Goal: Book appointment/travel/reservation

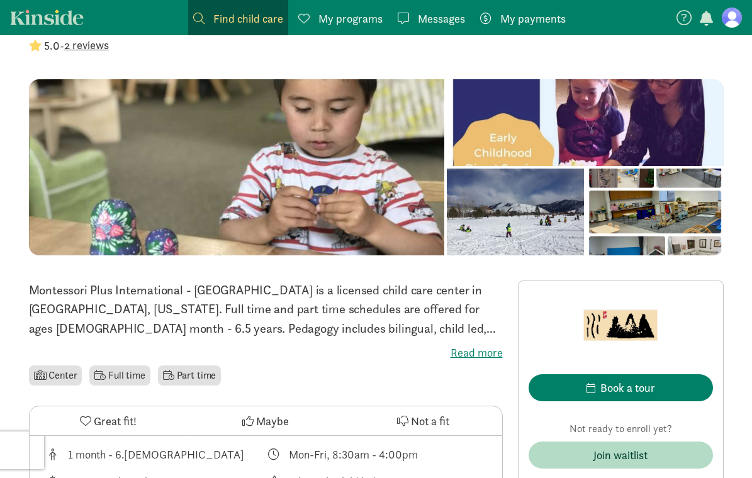
scroll to position [240, 0]
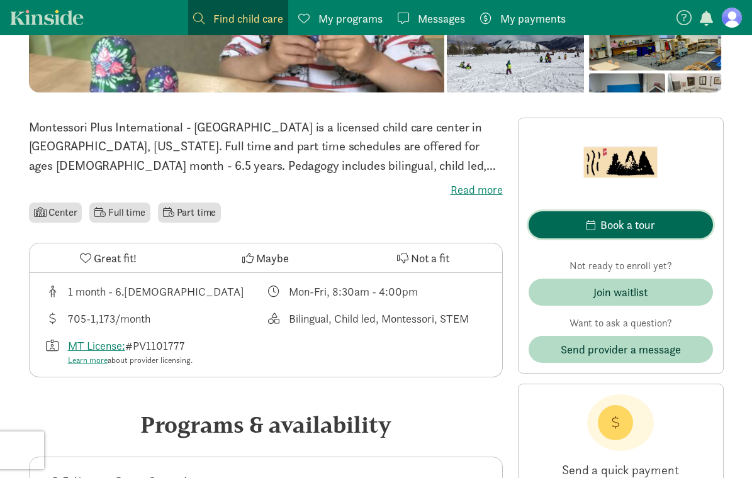
click at [665, 220] on span "Book a tour" at bounding box center [620, 224] width 164 height 17
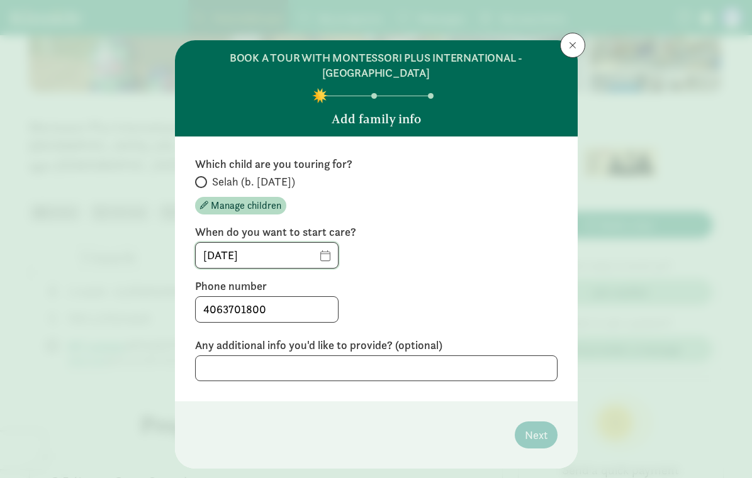
click at [321, 258] on input "[DATE]" at bounding box center [267, 255] width 142 height 25
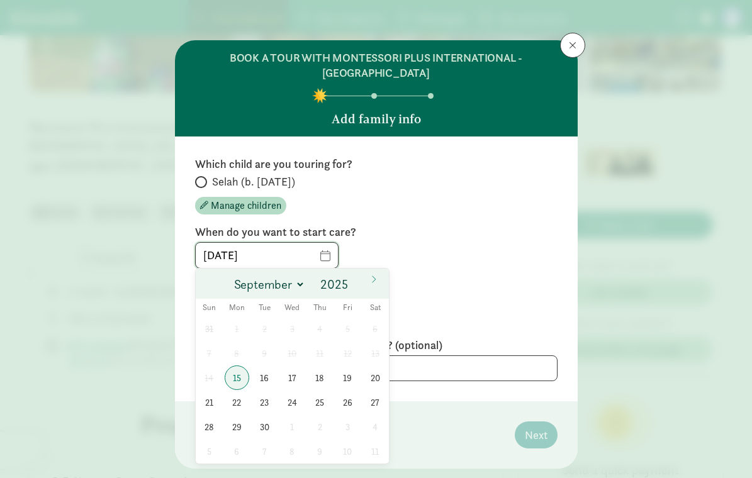
click at [321, 258] on input "[DATE]" at bounding box center [267, 255] width 142 height 25
click at [240, 379] on span "15" at bounding box center [237, 377] width 25 height 25
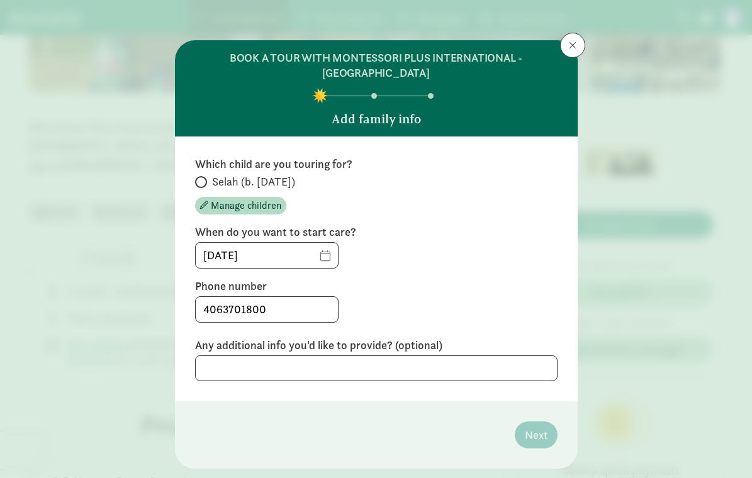
click at [197, 177] on span at bounding box center [201, 182] width 12 height 12
click at [197, 178] on input "Selah (b. [DATE])" at bounding box center [199, 182] width 8 height 8
radio input "true"
click at [531, 443] on button "Next" at bounding box center [535, 434] width 43 height 27
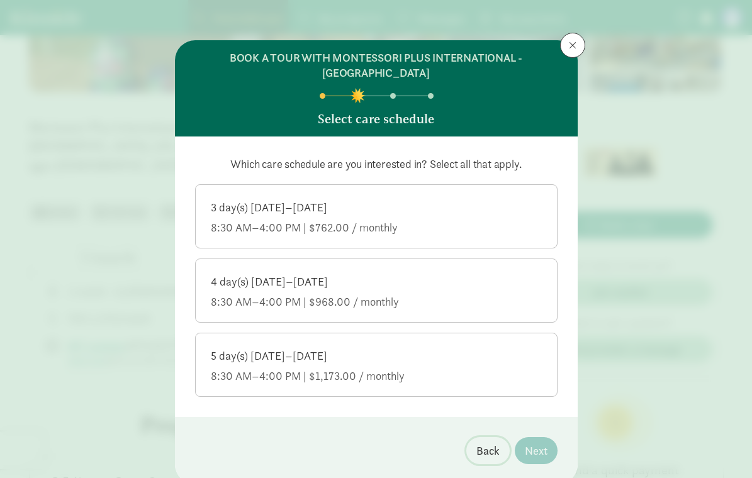
click at [490, 450] on span "Back" at bounding box center [487, 450] width 23 height 17
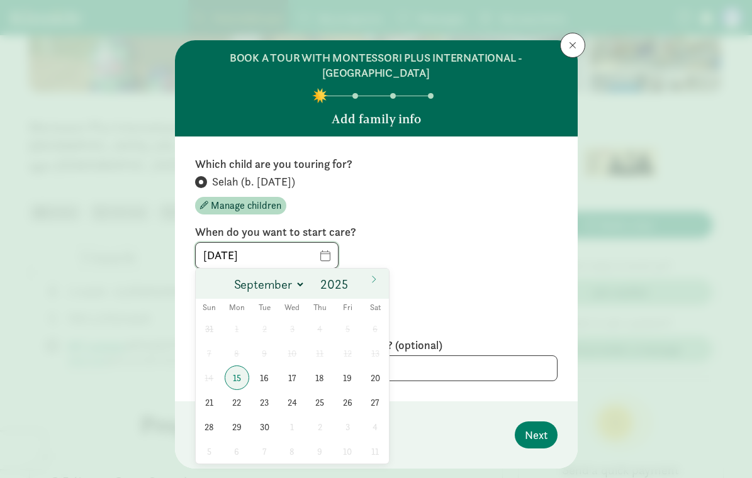
click at [326, 256] on input "[DATE]" at bounding box center [267, 255] width 142 height 25
click at [350, 288] on span at bounding box center [351, 289] width 9 height 10
click at [352, 291] on span at bounding box center [351, 289] width 9 height 10
click at [354, 287] on span at bounding box center [351, 289] width 9 height 10
click at [353, 281] on span at bounding box center [351, 280] width 9 height 10
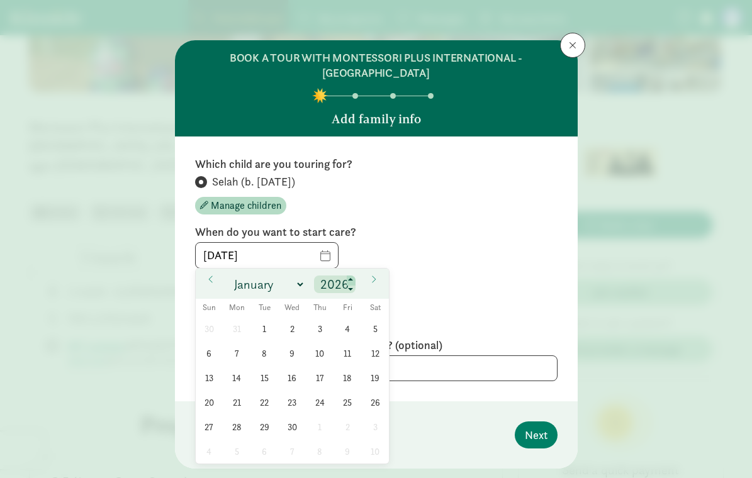
click at [353, 281] on span at bounding box center [351, 280] width 9 height 10
type input "2028"
select select "1"
click at [346, 379] on span "18" at bounding box center [347, 377] width 25 height 25
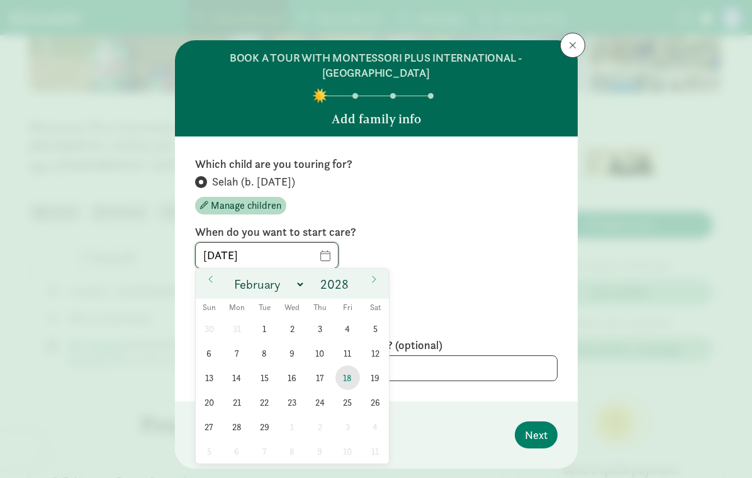
type input "[DATE]"
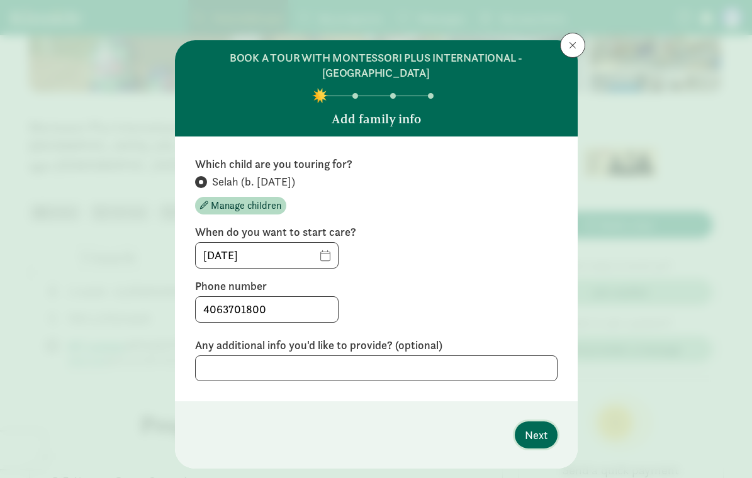
click at [529, 440] on span "Next" at bounding box center [535, 434] width 23 height 17
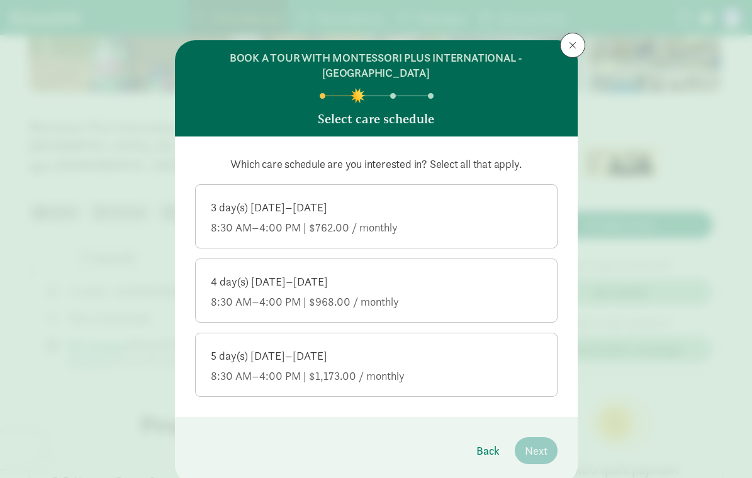
click at [458, 219] on div "3 day(s) [DATE]–[DATE] 8:30 AM–4:00 PM | $762.00 / monthly" at bounding box center [376, 217] width 331 height 35
click at [0, 0] on input "3 day(s) [DATE]–[DATE] 8:30 AM–4:00 PM | $762.00 / monthly" at bounding box center [0, 0] width 0 height 0
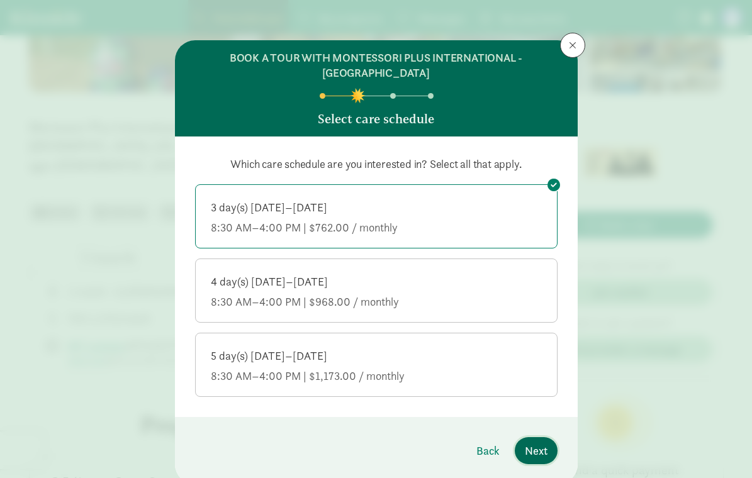
click at [531, 444] on span "Next" at bounding box center [535, 450] width 23 height 17
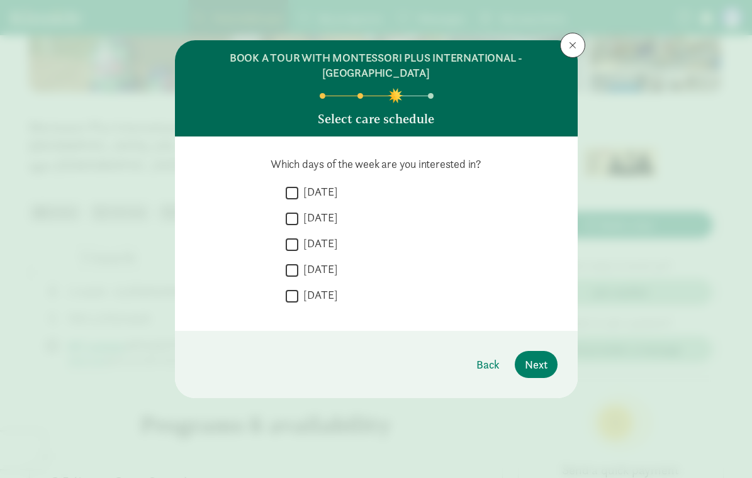
click at [309, 188] on label "[DATE]" at bounding box center [318, 191] width 40 height 15
click at [298, 188] on input "[DATE]" at bounding box center [292, 192] width 13 height 17
checkbox input "true"
click at [309, 211] on label "[DATE]" at bounding box center [318, 217] width 40 height 15
click at [298, 211] on input "[DATE]" at bounding box center [292, 218] width 13 height 17
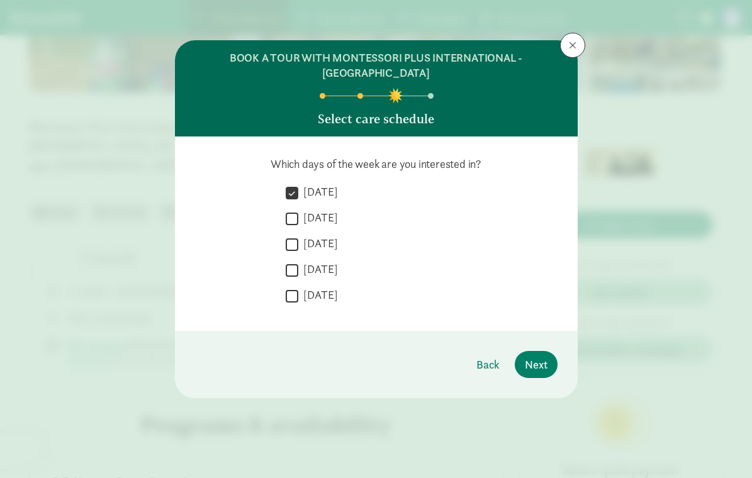
checkbox input "true"
click at [310, 240] on label "[DATE]" at bounding box center [318, 243] width 40 height 15
click at [298, 240] on input "[DATE]" at bounding box center [292, 244] width 13 height 17
checkbox input "true"
click at [310, 267] on label "[DATE]" at bounding box center [318, 269] width 40 height 15
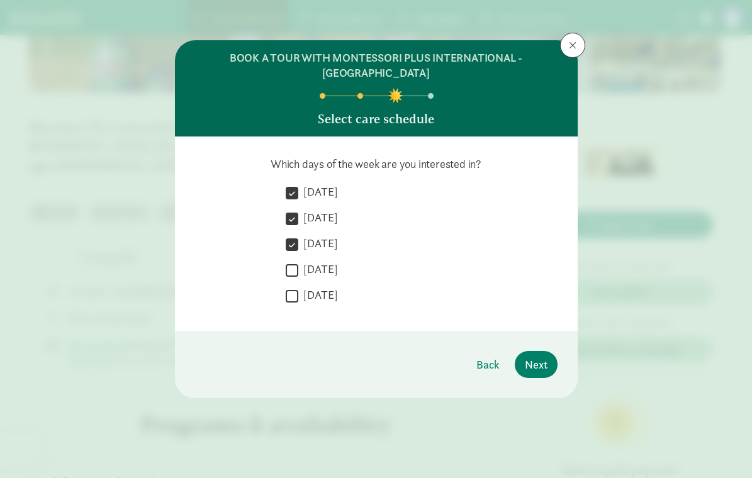
click at [298, 267] on input "[DATE]" at bounding box center [292, 270] width 13 height 17
checkbox input "true"
click at [306, 296] on label "[DATE]" at bounding box center [318, 294] width 40 height 15
click at [298, 296] on input "[DATE]" at bounding box center [292, 295] width 13 height 17
checkbox input "true"
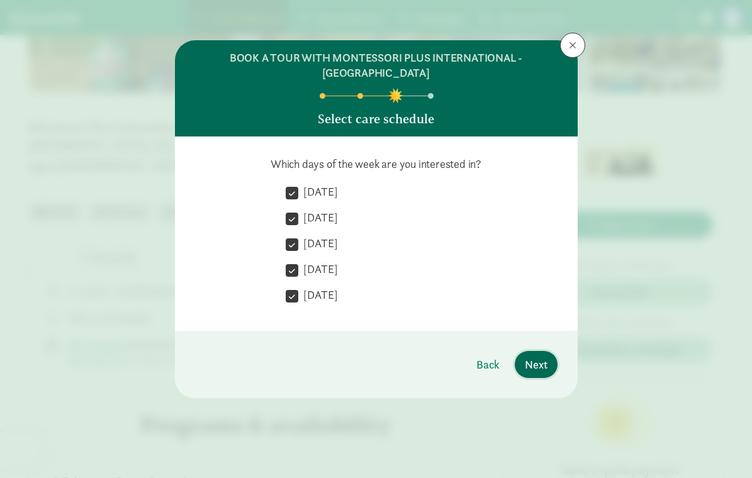
click at [538, 369] on span "Next" at bounding box center [535, 364] width 23 height 17
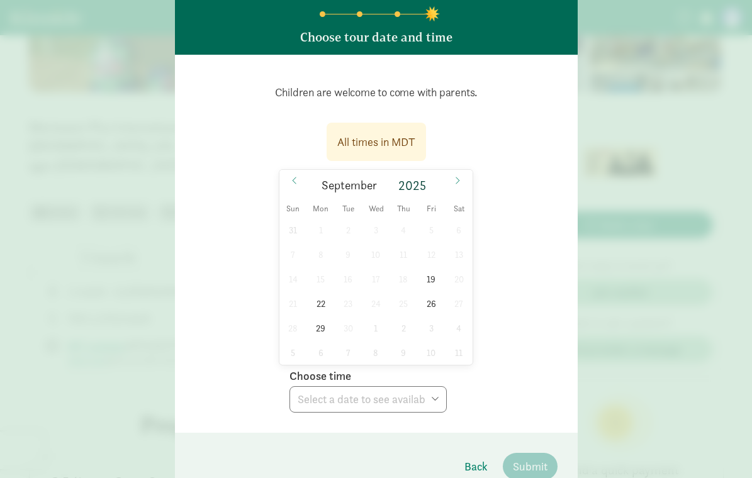
scroll to position [99, 0]
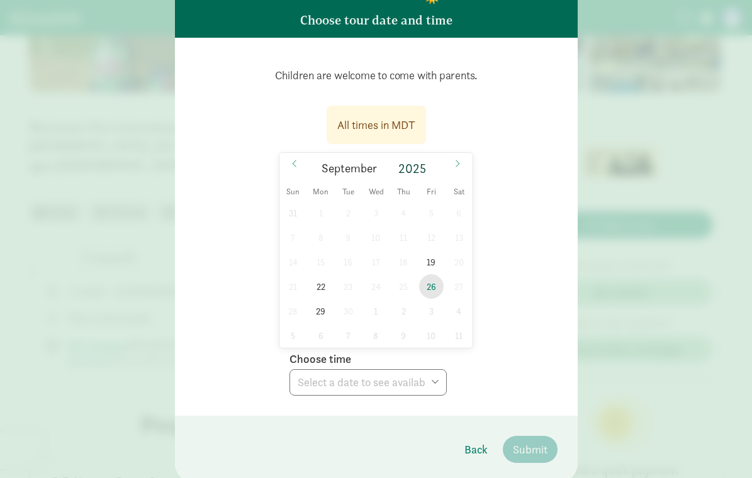
click at [430, 280] on span "26" at bounding box center [431, 286] width 25 height 25
select select "[DATE]T08:45:00.000-06:00"
click at [522, 445] on span "Submit" at bounding box center [530, 449] width 35 height 17
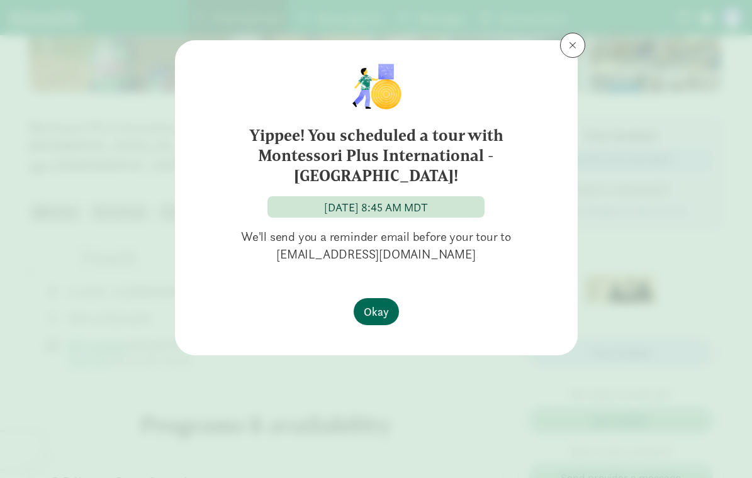
scroll to position [0, 0]
click at [382, 312] on span "Okay" at bounding box center [376, 311] width 25 height 17
